Goal: Task Accomplishment & Management: Manage account settings

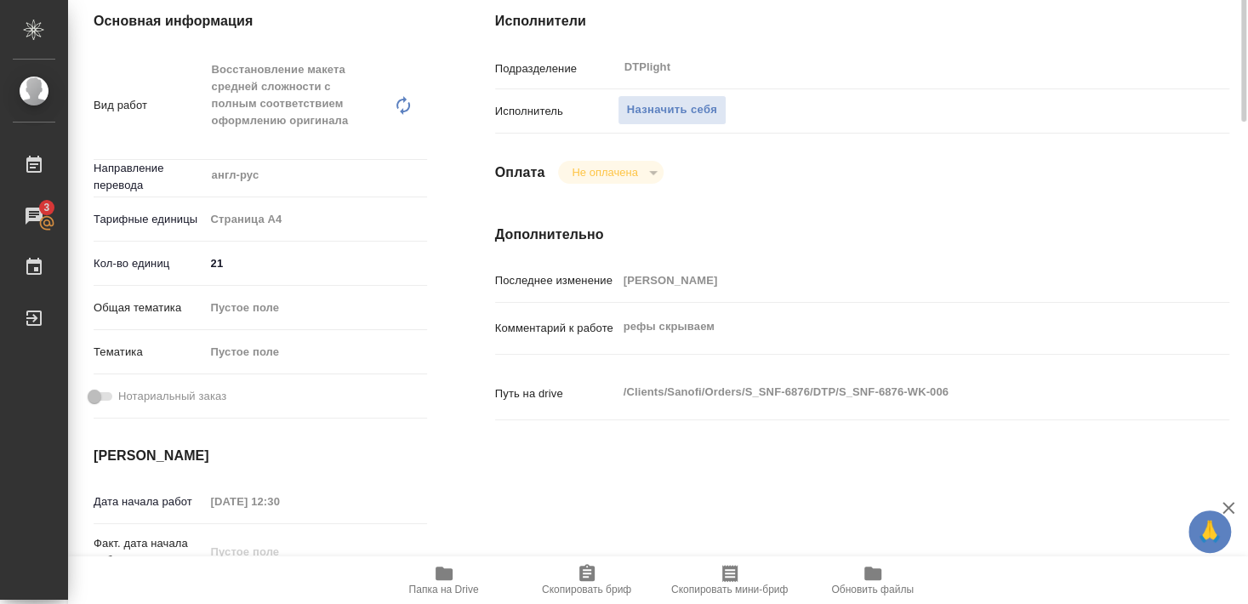
scroll to position [92, 0]
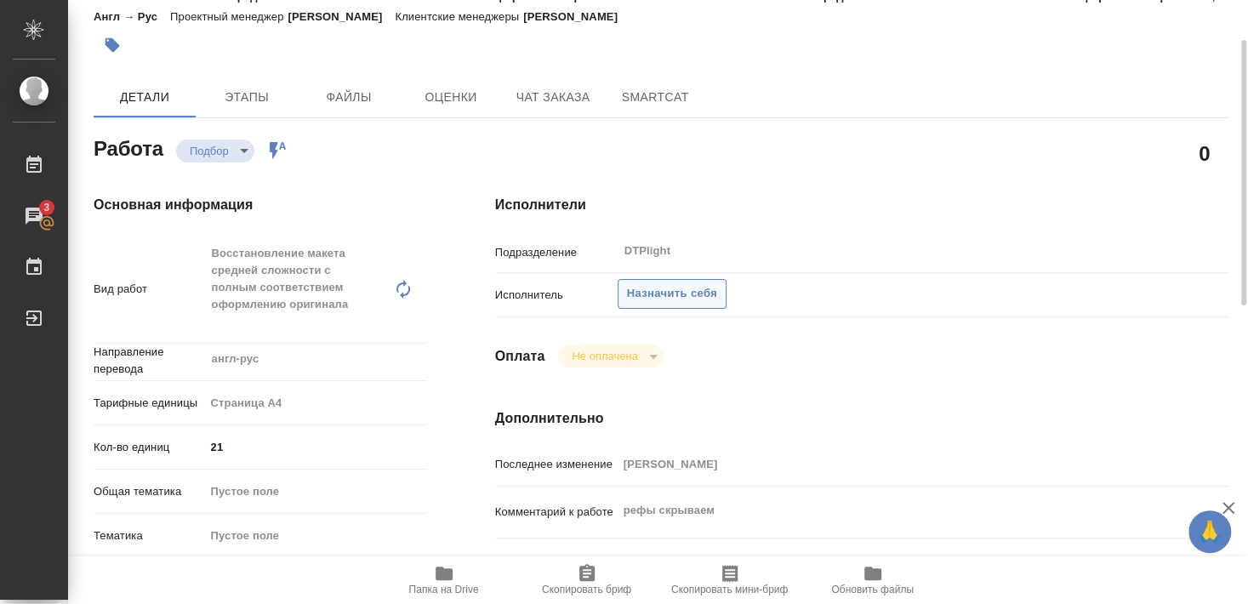
click at [702, 284] on span "Назначить себя" at bounding box center [672, 294] width 90 height 20
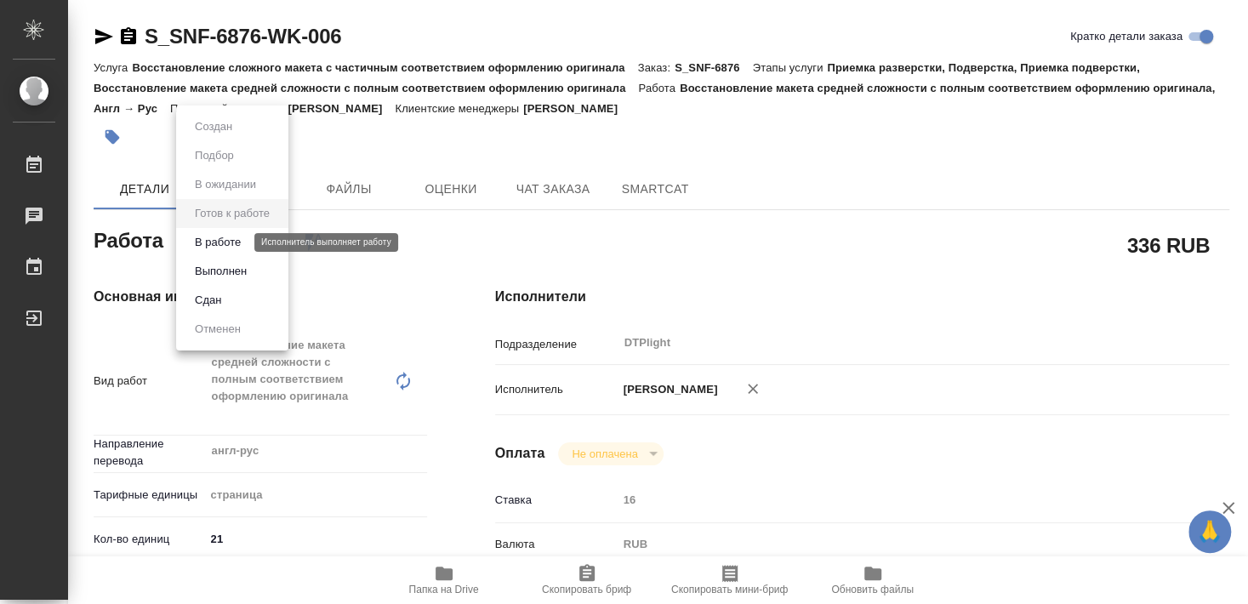
click at [229, 243] on button "В работе" at bounding box center [218, 242] width 56 height 19
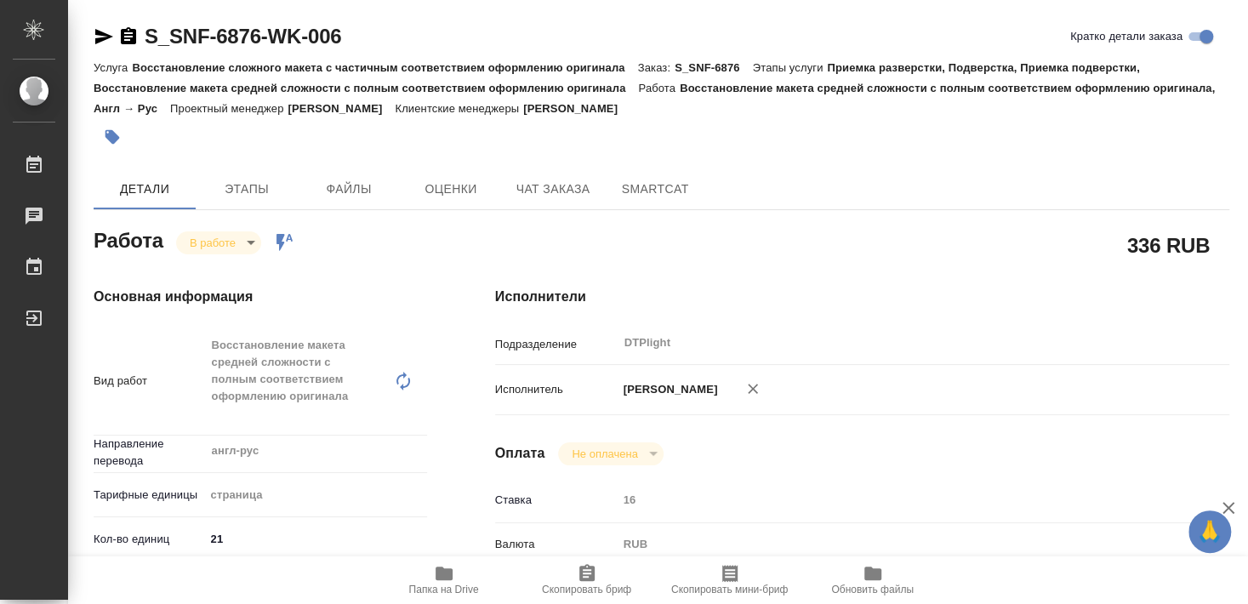
type textarea "x"
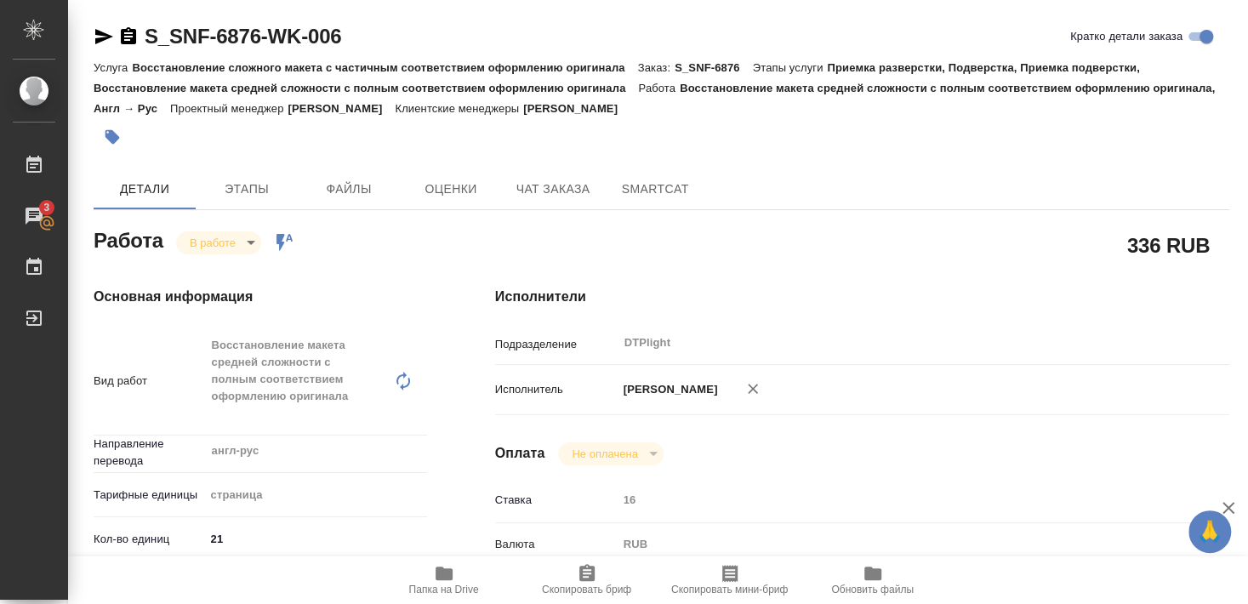
type textarea "x"
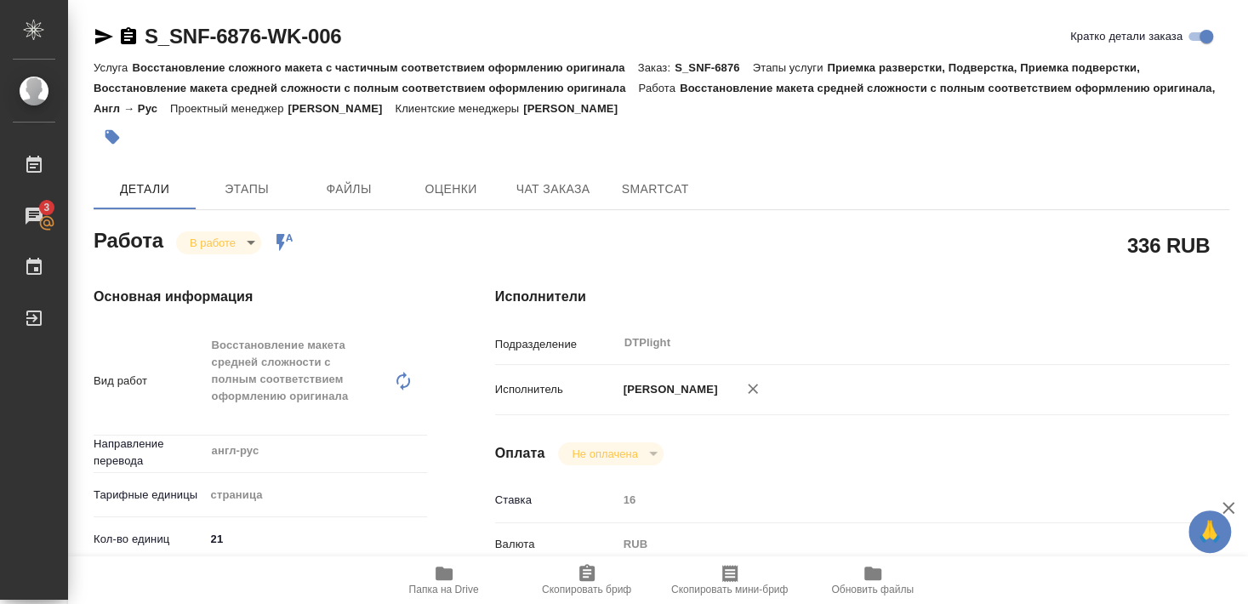
type textarea "x"
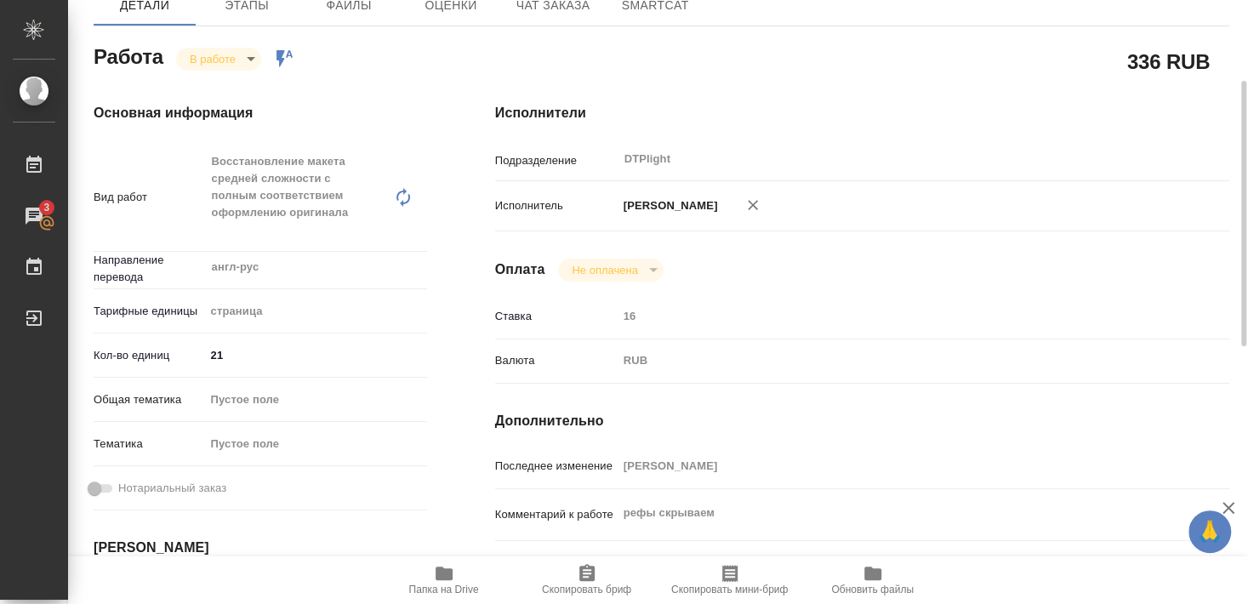
scroll to position [276, 0]
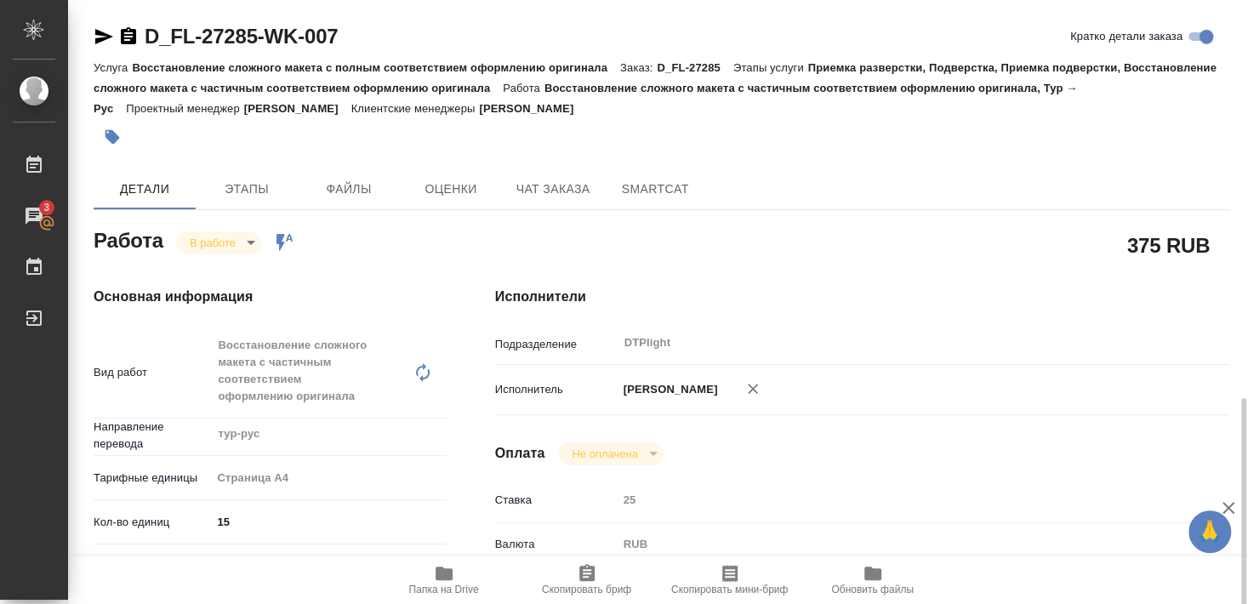
scroll to position [276, 0]
